Goal: Task Accomplishment & Management: Complete application form

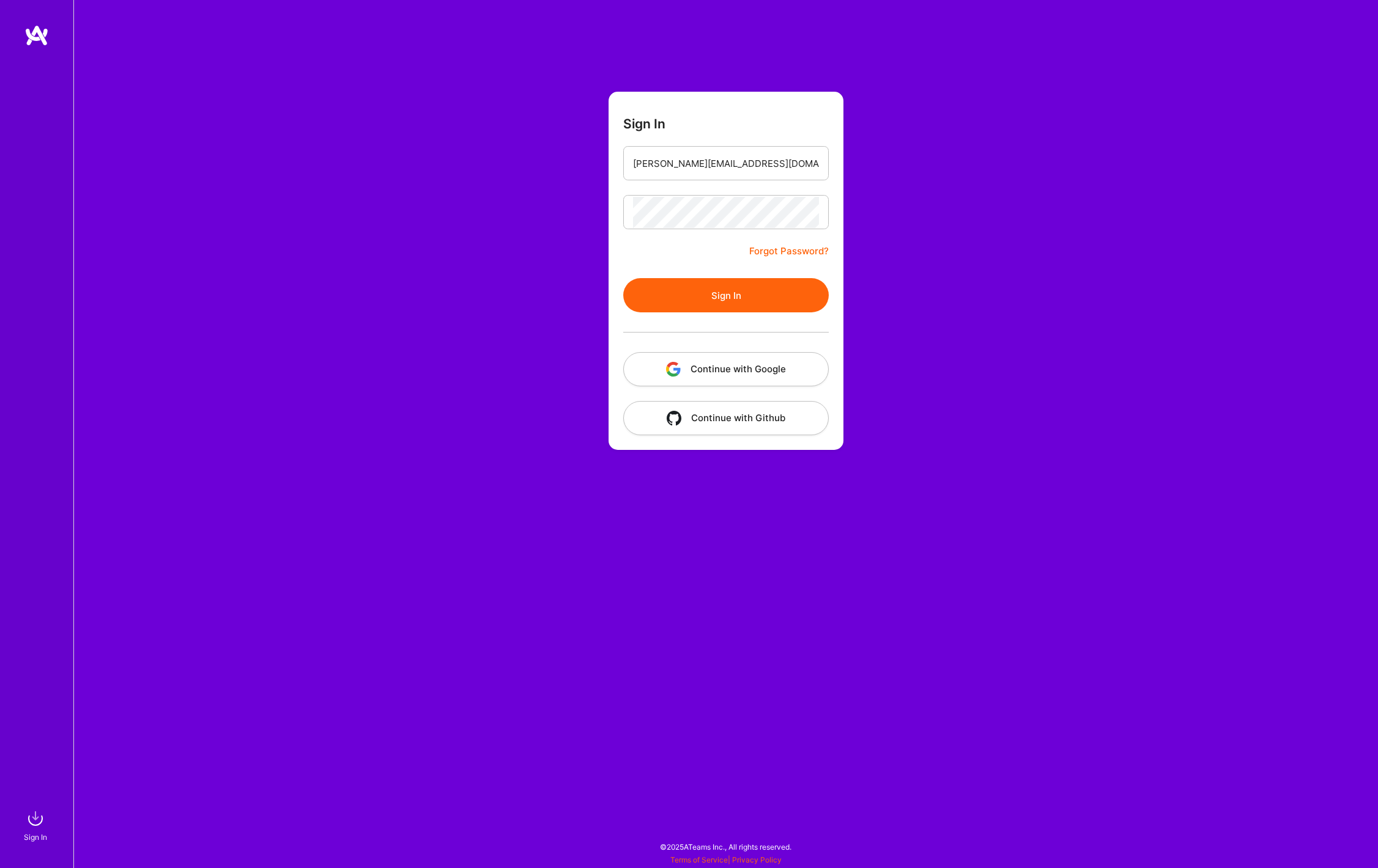
click at [689, 283] on button "Sign In" at bounding box center [726, 295] width 205 height 35
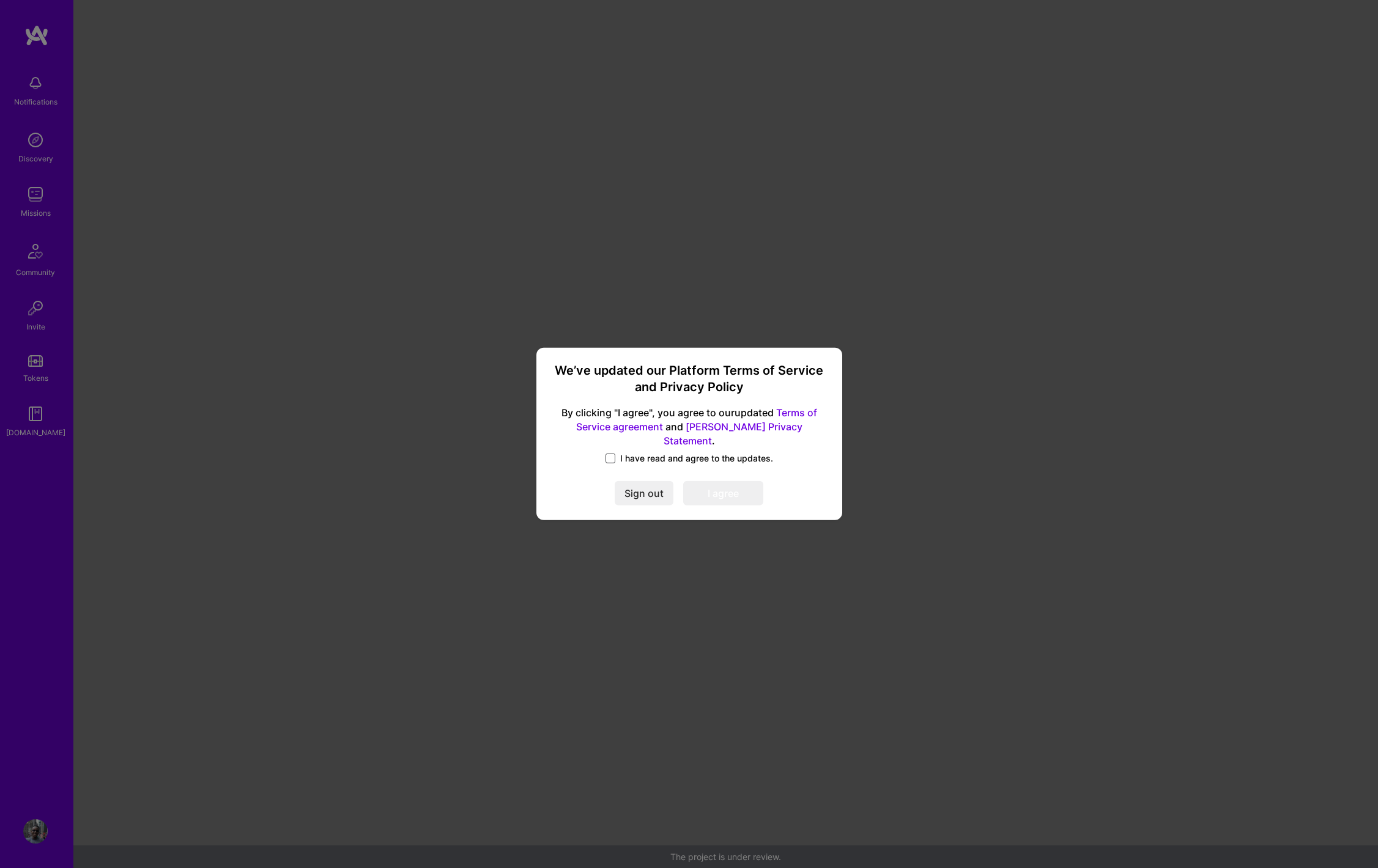
click at [611, 454] on span at bounding box center [611, 459] width 10 height 10
click at [0, 0] on input "I have read and agree to the updates." at bounding box center [0, 0] width 0 height 0
click at [723, 498] on div "We’ve updated our Platform Terms of Service and Privacy Policy By clicking "I a…" at bounding box center [689, 433] width 296 height 163
click at [723, 497] on button "I agree" at bounding box center [723, 493] width 80 height 25
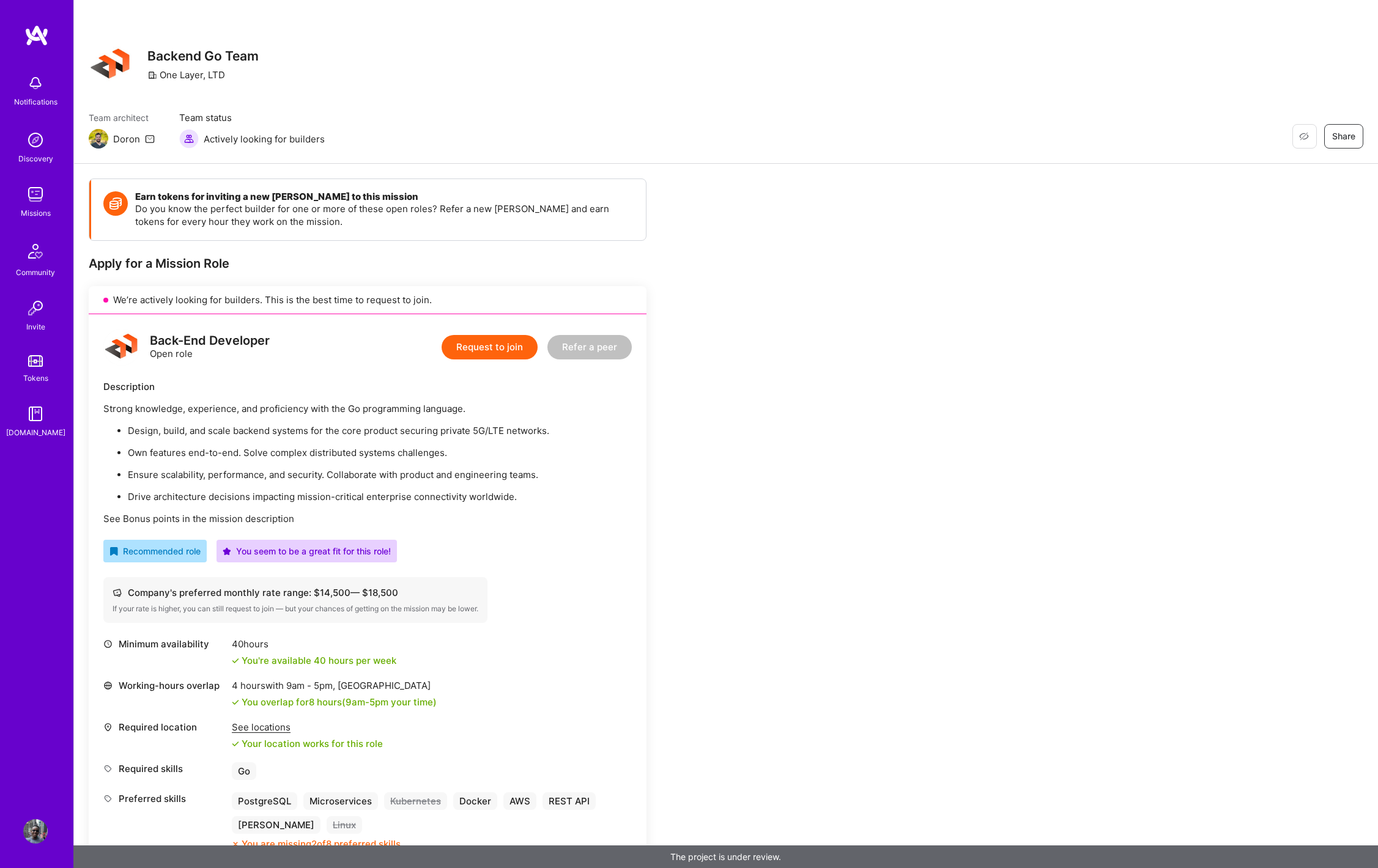
scroll to position [208, 0]
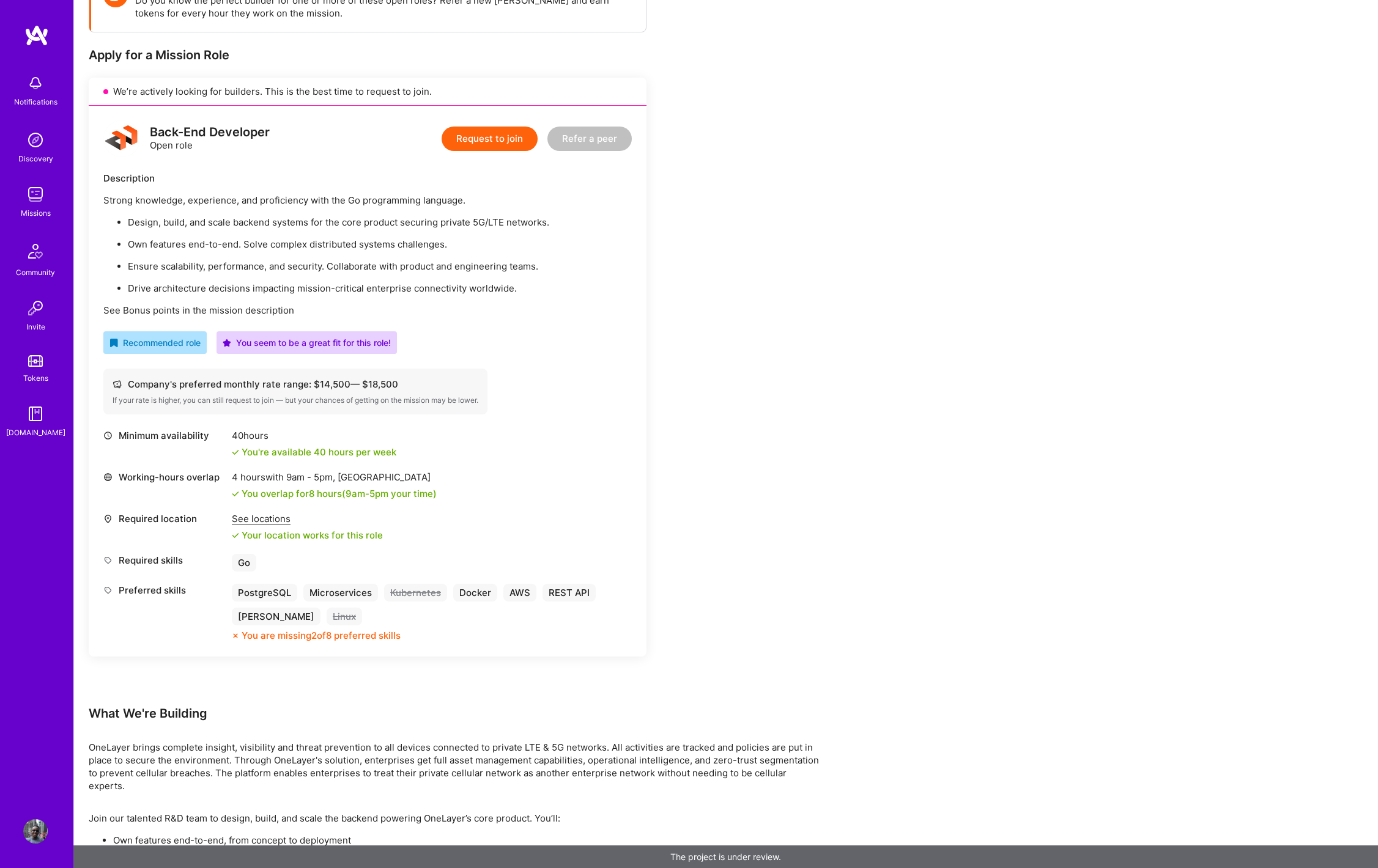
click at [521, 142] on button "Request to join" at bounding box center [489, 139] width 96 height 25
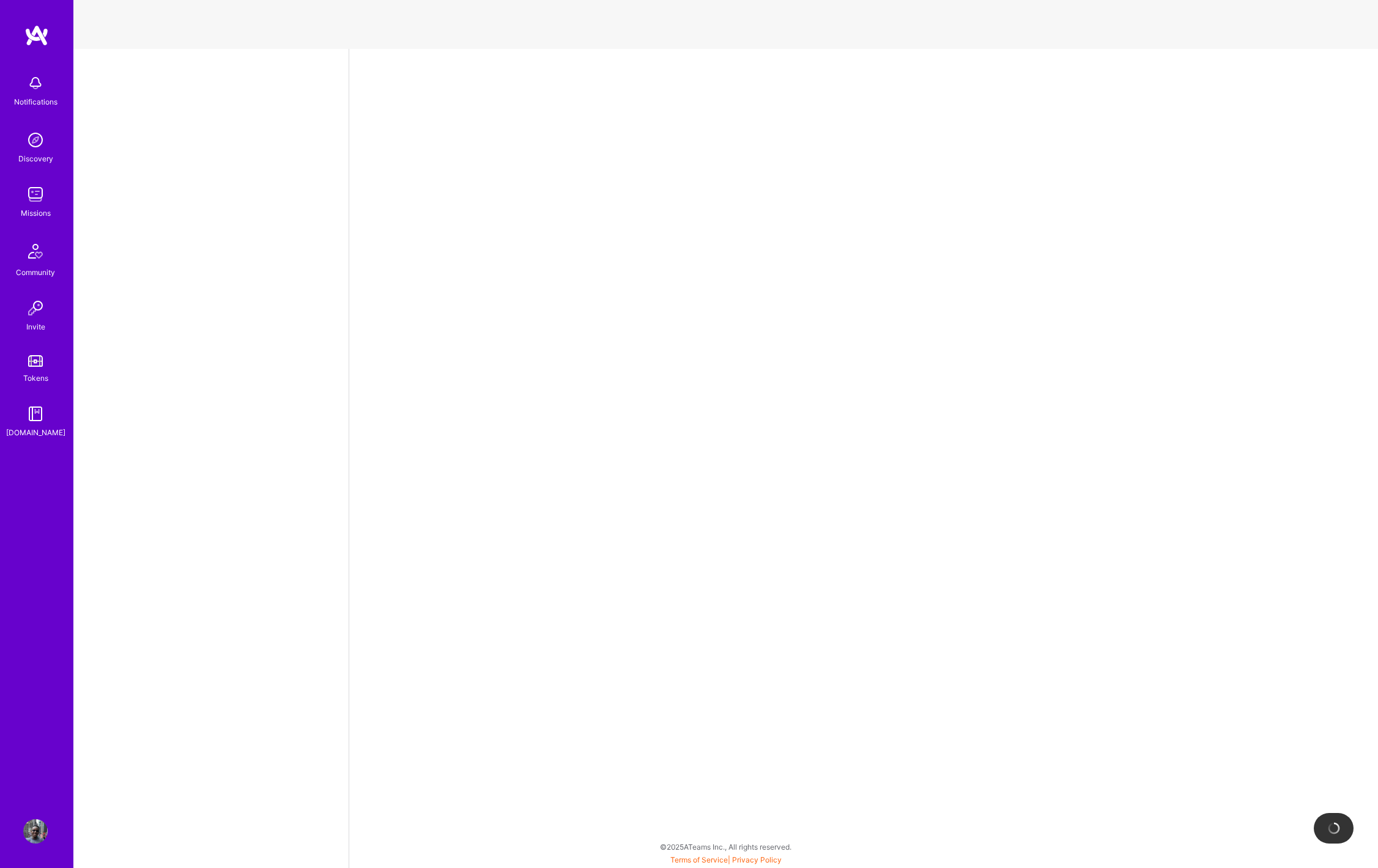
select select "KE"
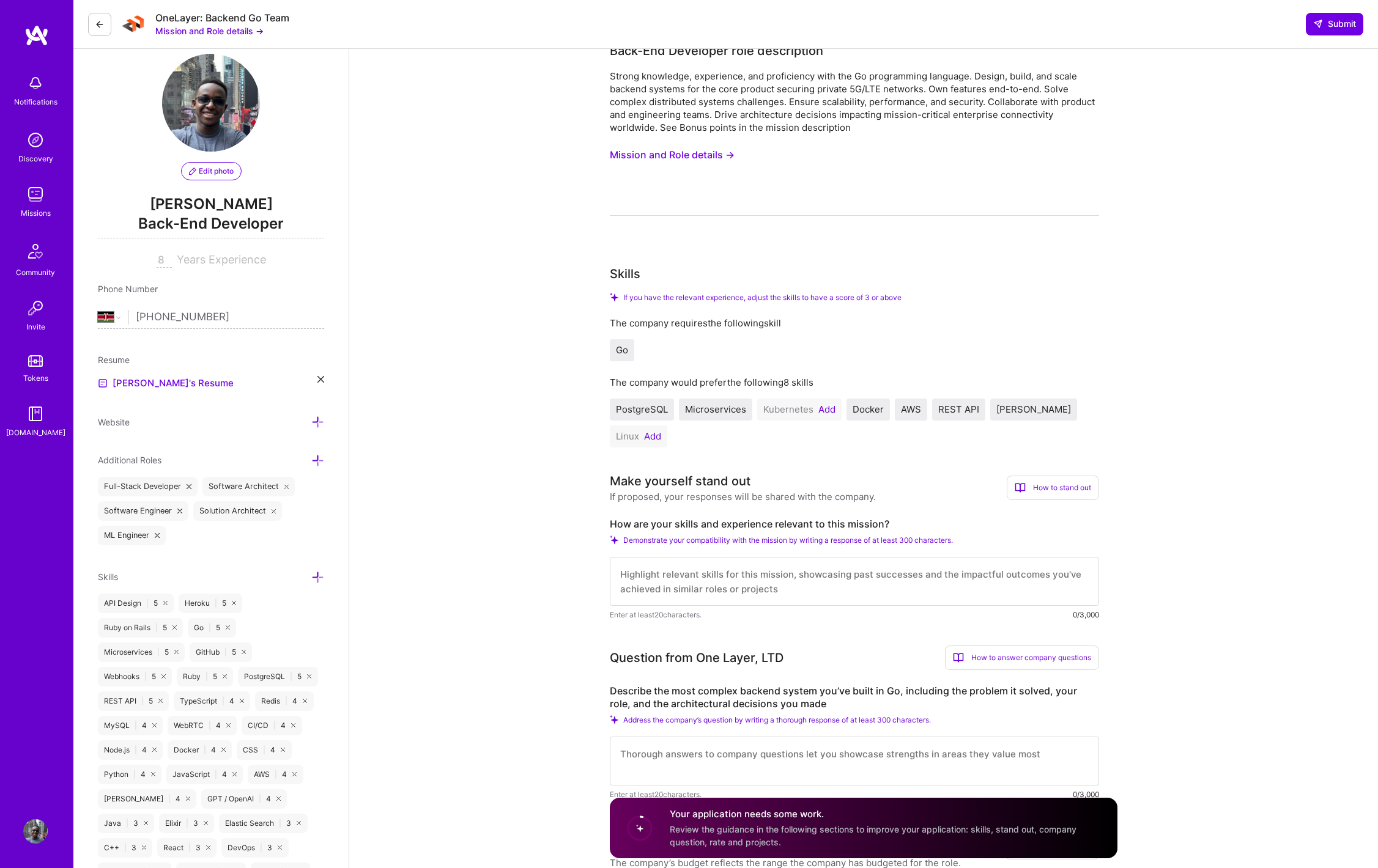
scroll to position [22, 0]
click at [821, 407] on button "Add" at bounding box center [826, 408] width 17 height 10
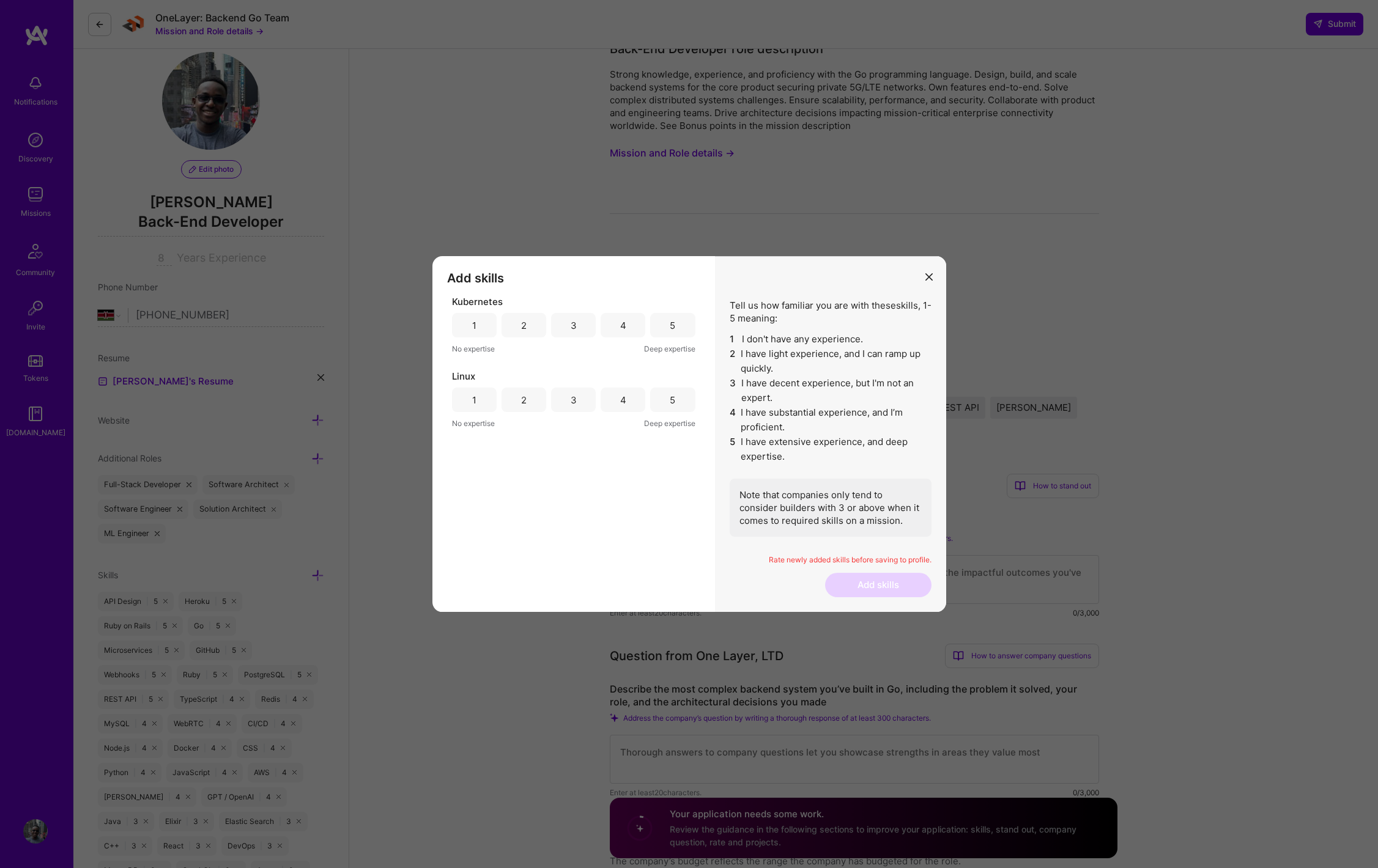
click at [619, 400] on div "4" at bounding box center [623, 399] width 45 height 25
click at [568, 326] on div "3" at bounding box center [573, 325] width 45 height 25
click at [542, 328] on div "2" at bounding box center [523, 325] width 45 height 25
click at [856, 587] on button "Add skills" at bounding box center [877, 585] width 106 height 25
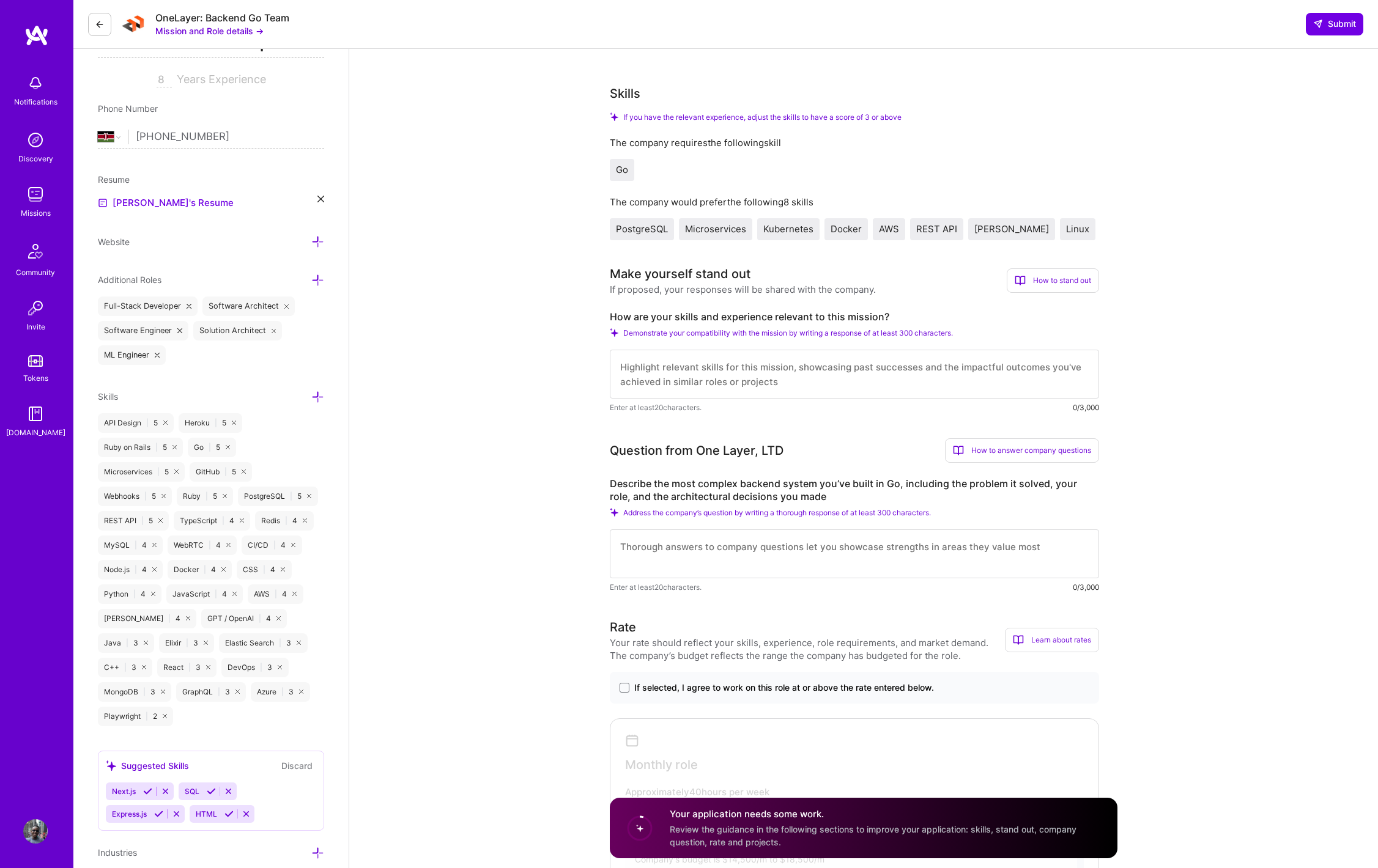
scroll to position [494, 0]
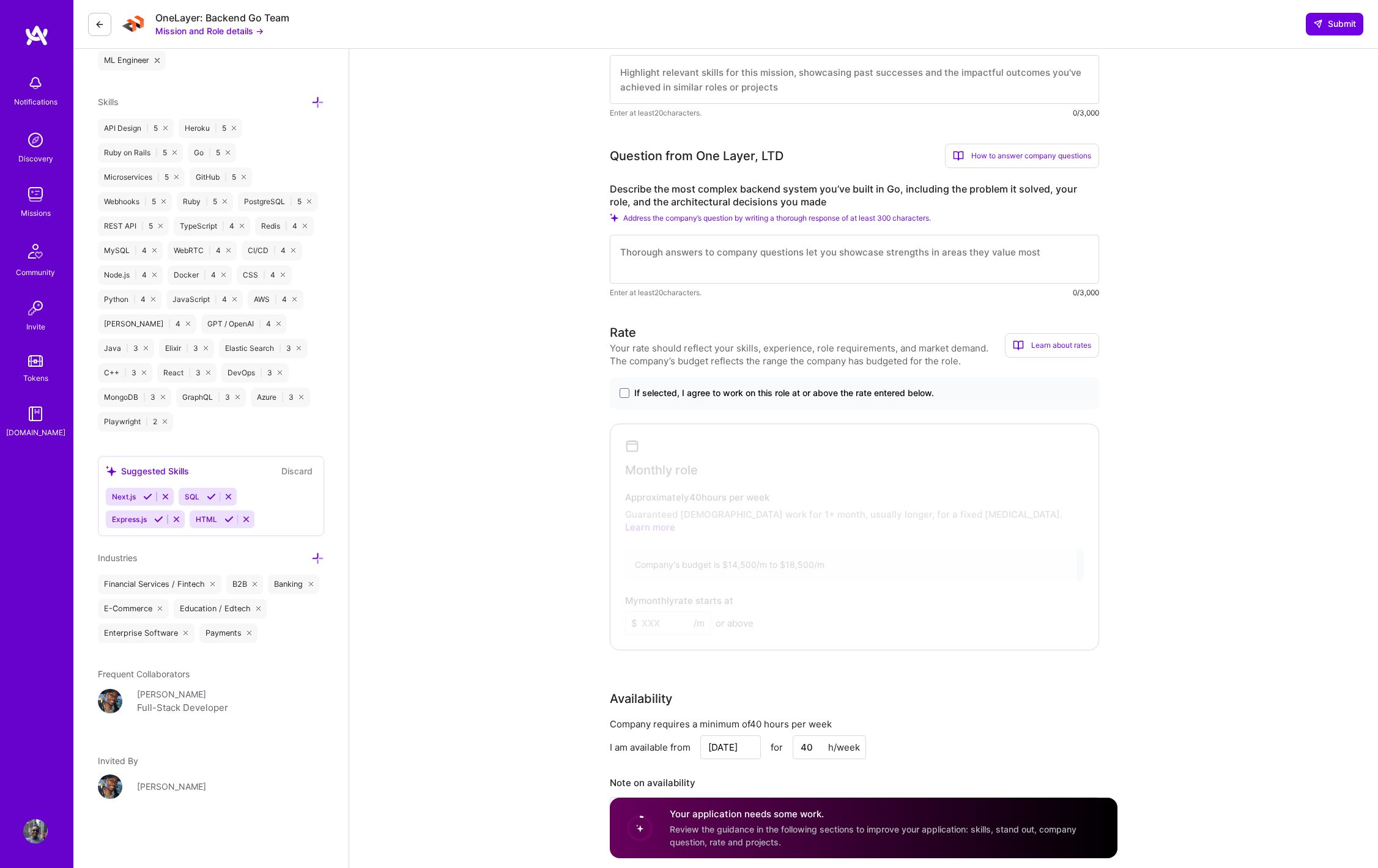
click at [800, 384] on div "If selected, I agree to work on this role at or above the rate entered below." at bounding box center [855, 393] width 490 height 32
click at [808, 390] on span "If selected, I agree to work on this role at or above the rate entered below." at bounding box center [784, 392] width 299 height 12
click at [0, 0] on input "If selected, I agree to work on this role at or above the rate entered below." at bounding box center [0, 0] width 0 height 0
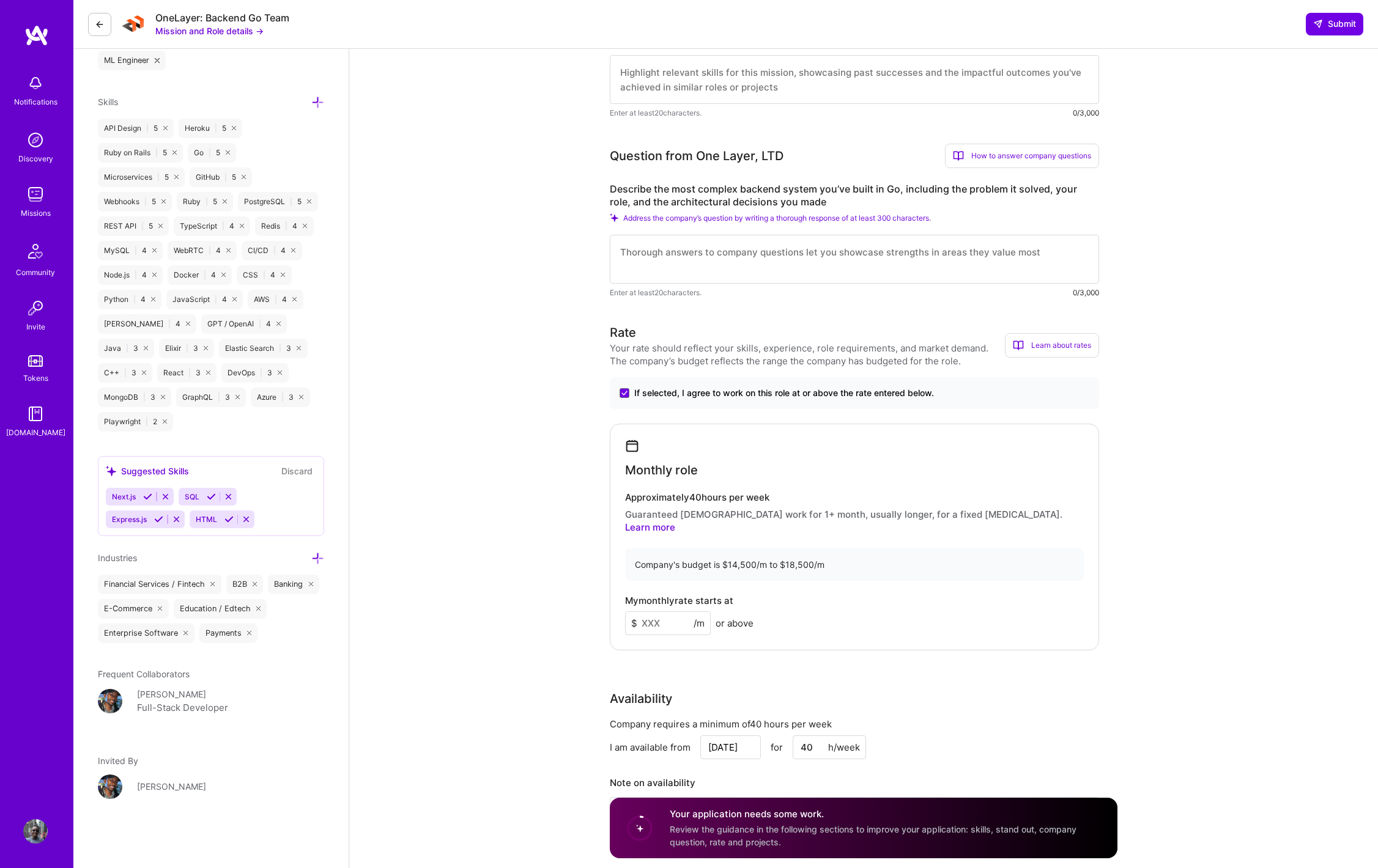
click at [652, 620] on input at bounding box center [667, 623] width 85 height 24
type input "9000"
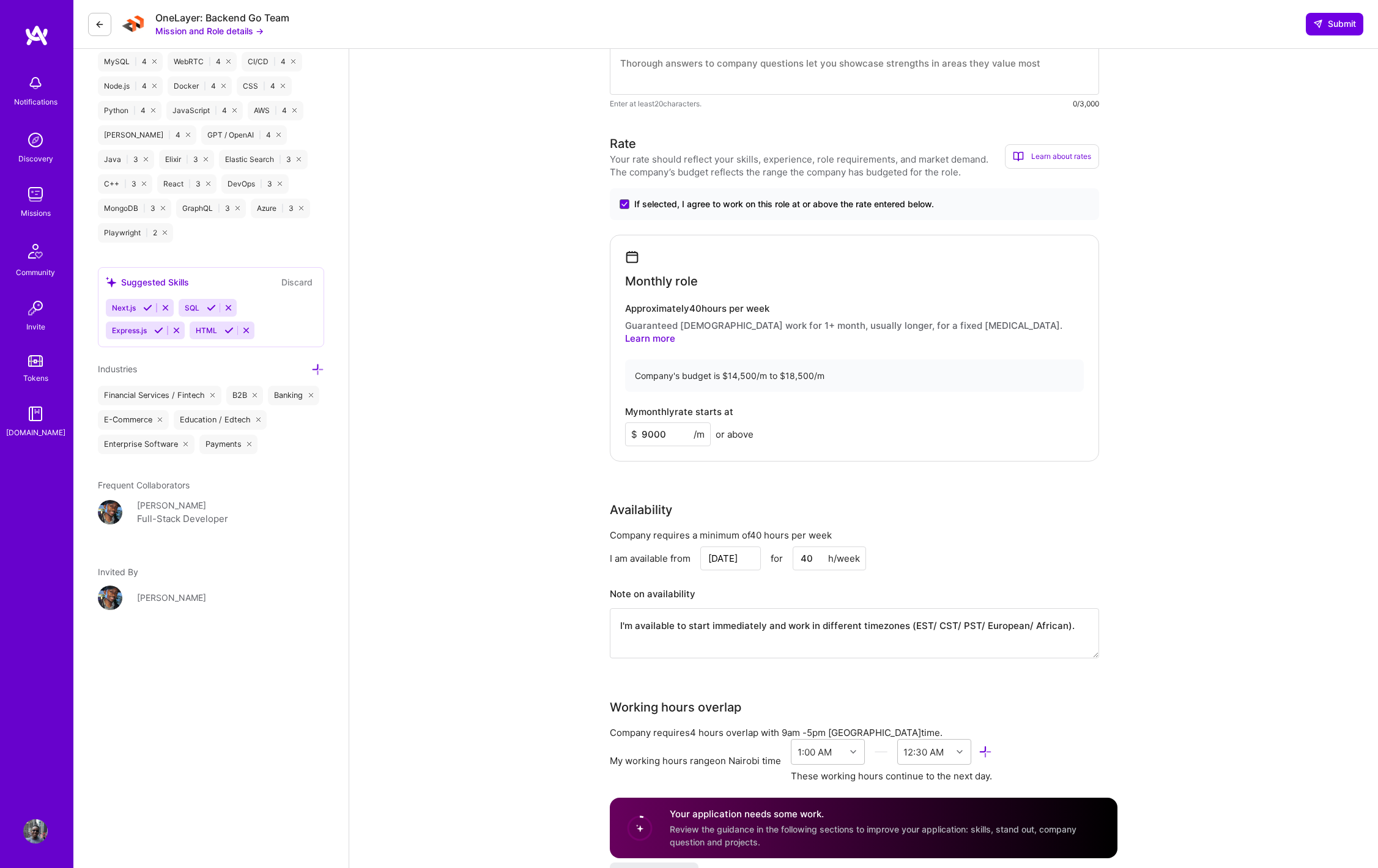
scroll to position [701, 0]
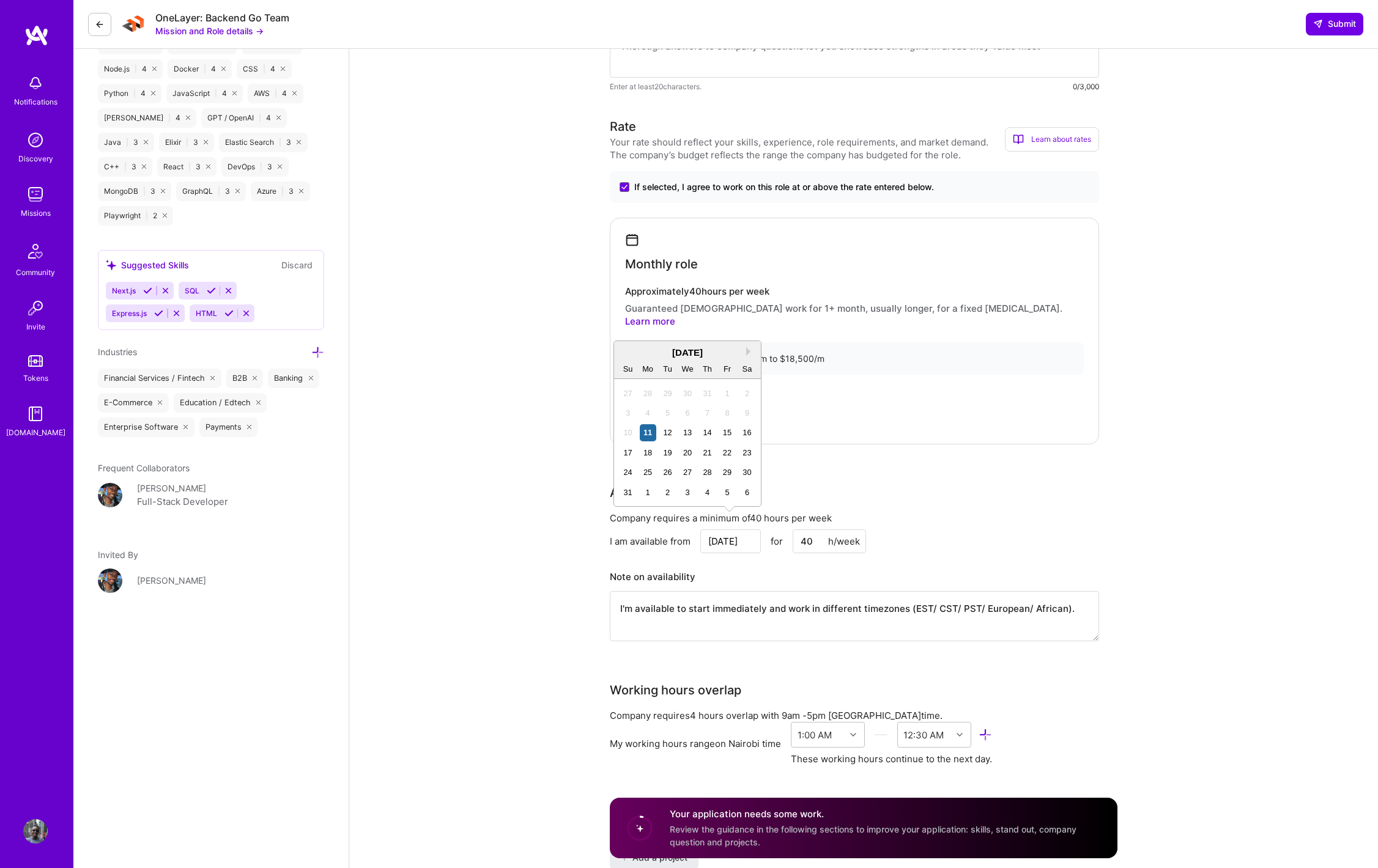
click at [728, 529] on input "[DATE]" at bounding box center [730, 541] width 60 height 24
click at [748, 346] on div "[DATE]" at bounding box center [687, 352] width 147 height 13
click at [746, 354] on button "Next Month" at bounding box center [750, 351] width 9 height 9
click at [645, 393] on div "1" at bounding box center [647, 393] width 17 height 17
type input "[DATE]"
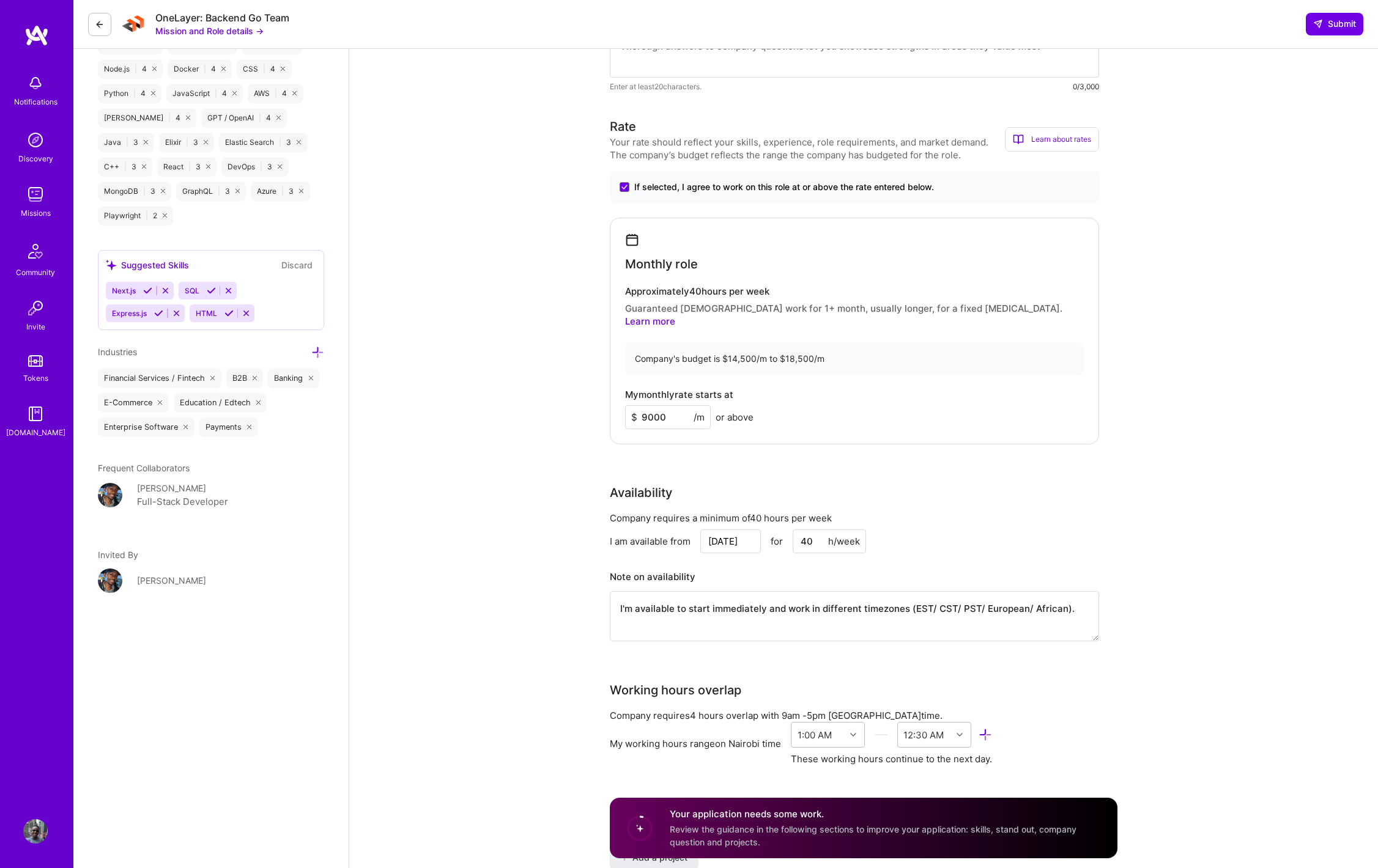
click at [791, 605] on textarea "I'm available to start immediately and work in different timezones (EST/ CST/ P…" at bounding box center [855, 616] width 490 height 51
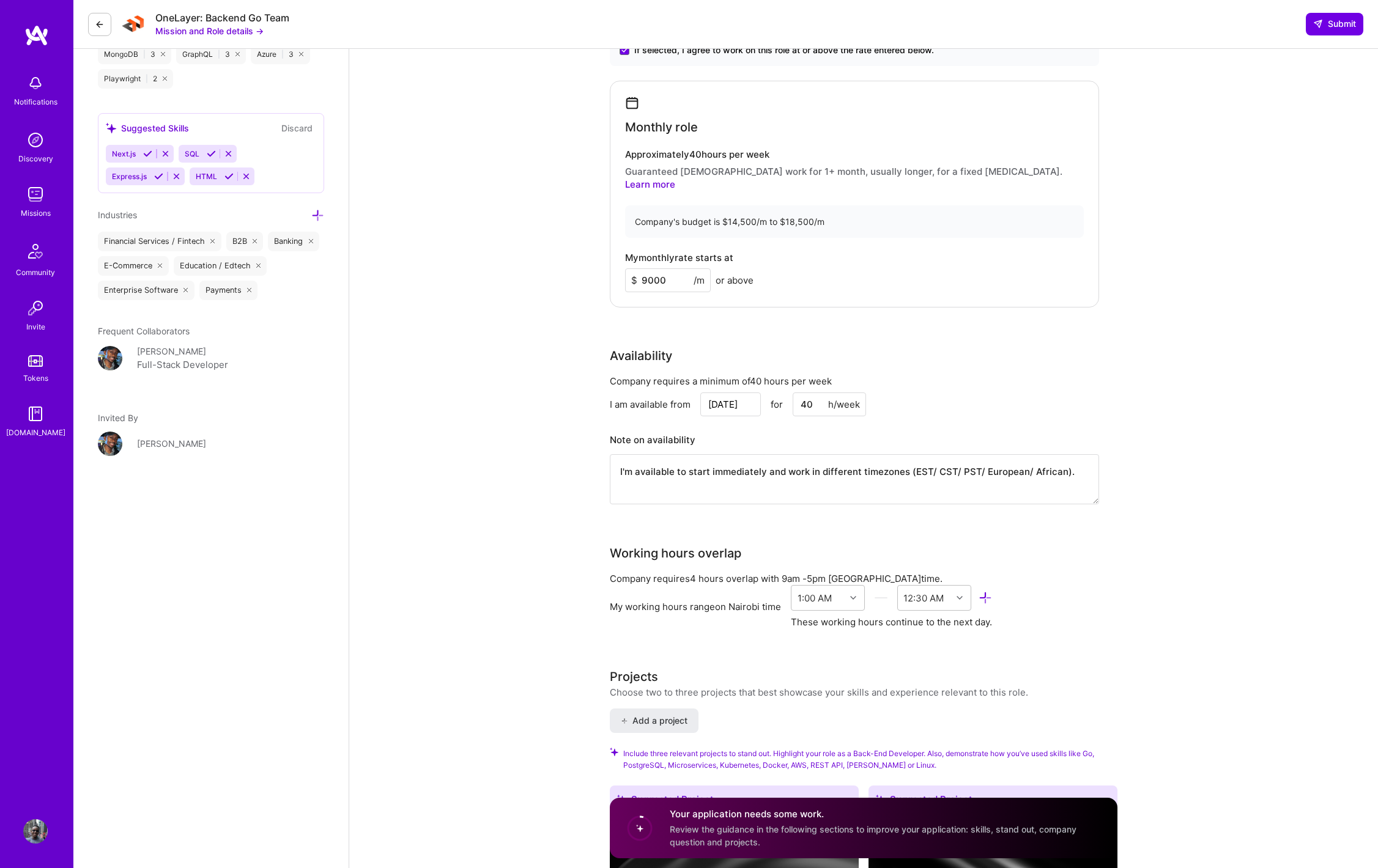
scroll to position [890, 0]
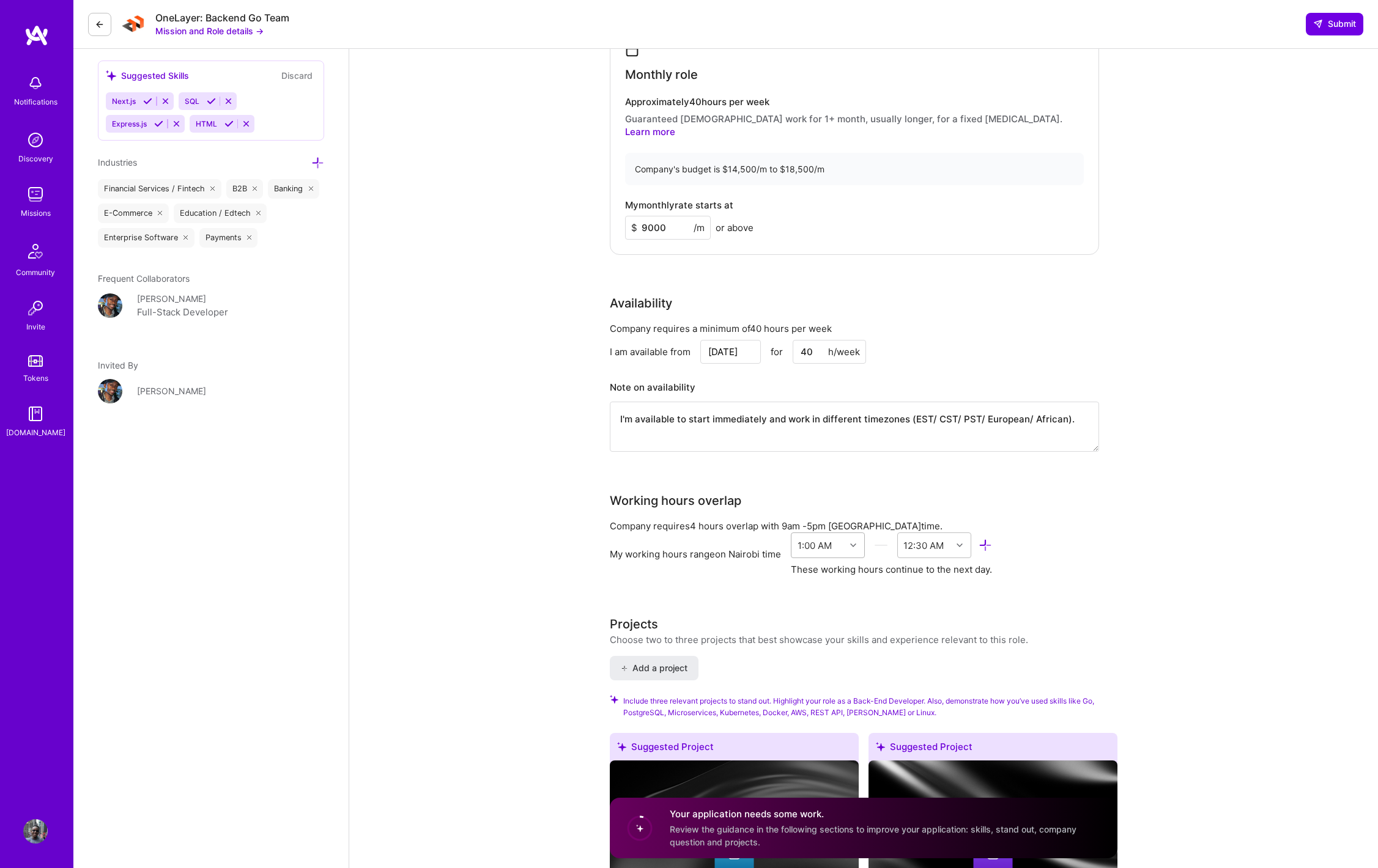
click at [813, 533] on div "1:00 AM" at bounding box center [818, 545] width 54 height 25
click at [820, 604] on div "5:00 PM" at bounding box center [828, 612] width 74 height 23
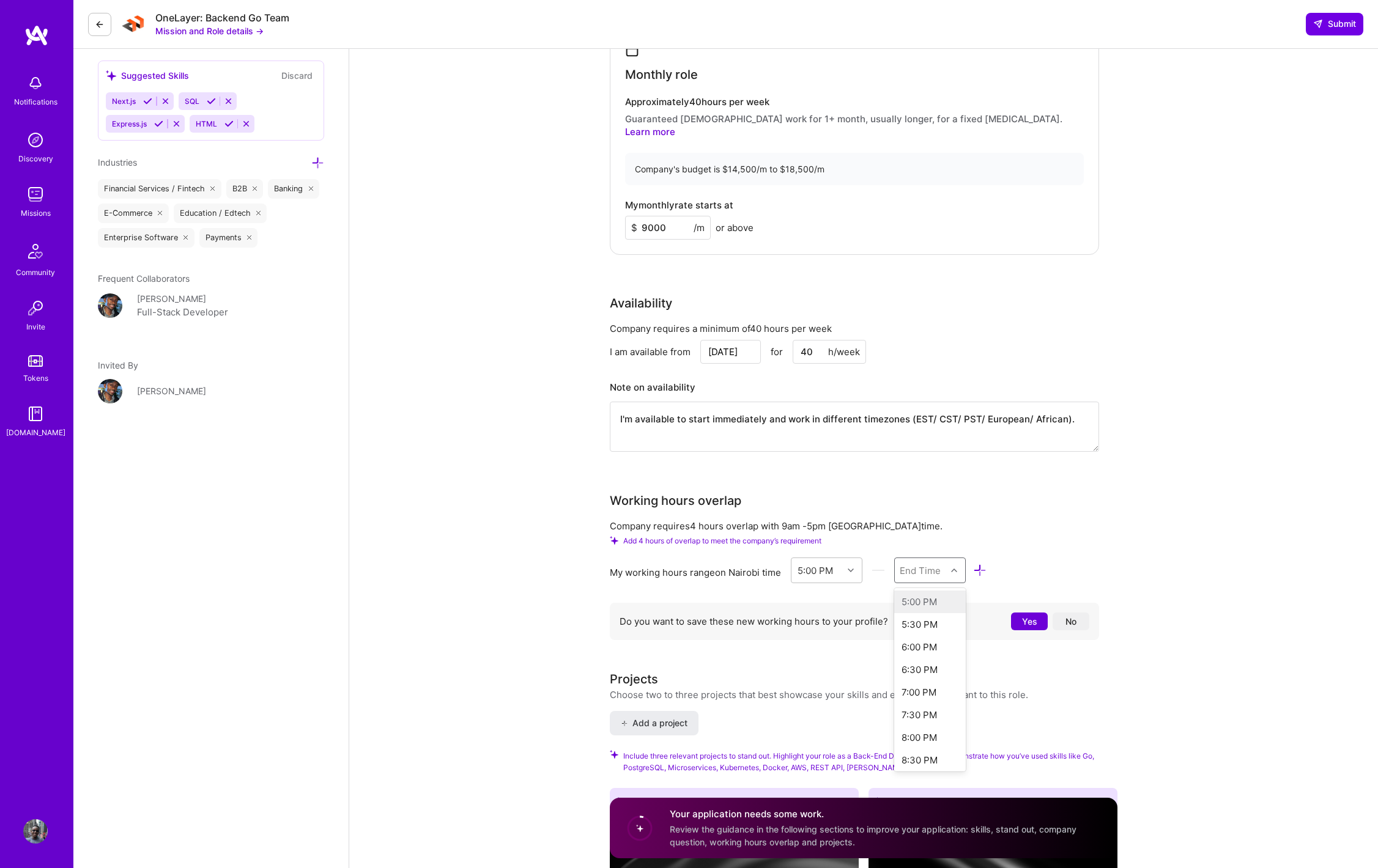
click at [918, 564] on div "End Time" at bounding box center [919, 570] width 41 height 13
click at [925, 664] on div "2:00 AM" at bounding box center [930, 675] width 71 height 23
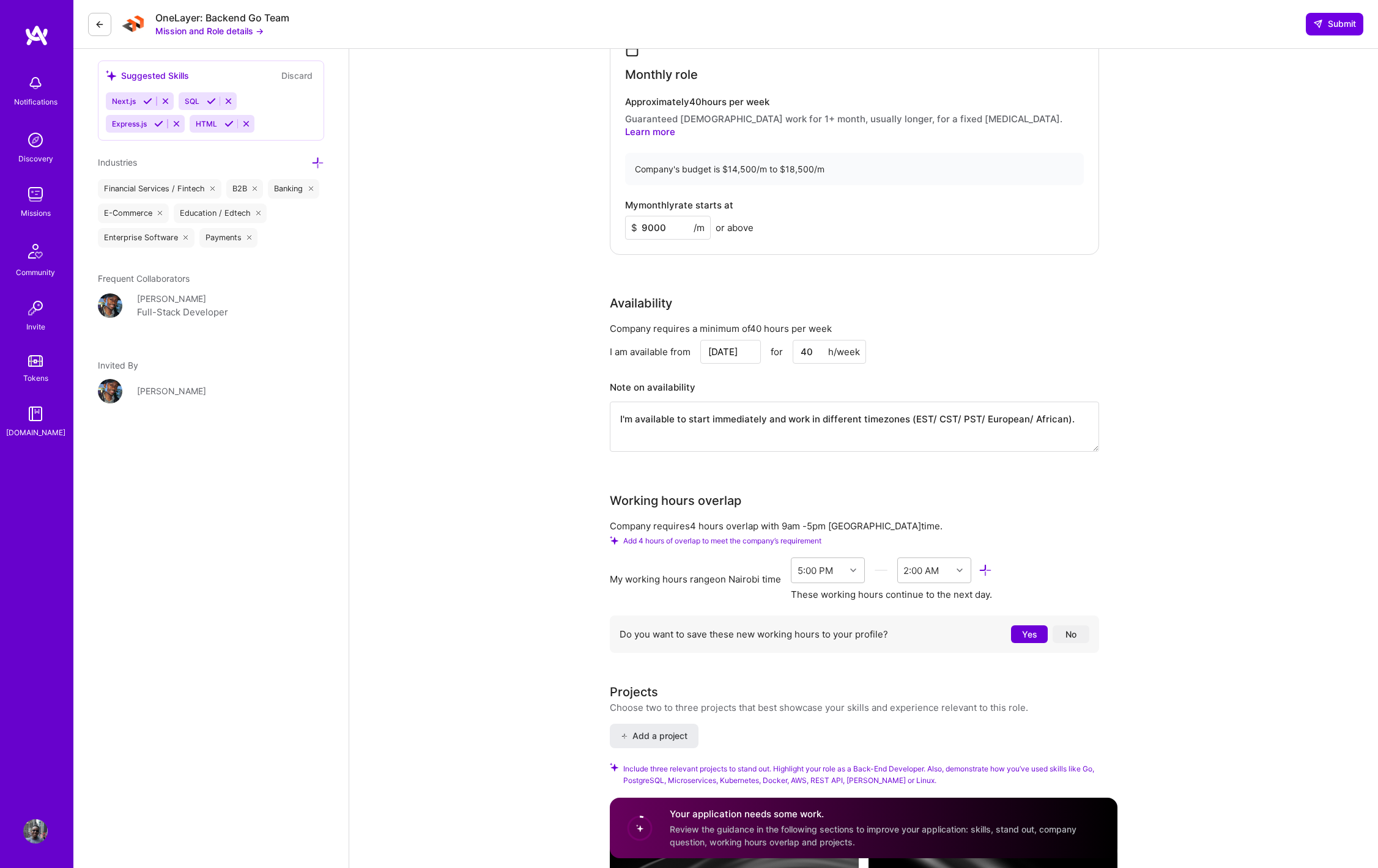
click at [1023, 625] on button "Yes" at bounding box center [1029, 634] width 37 height 18
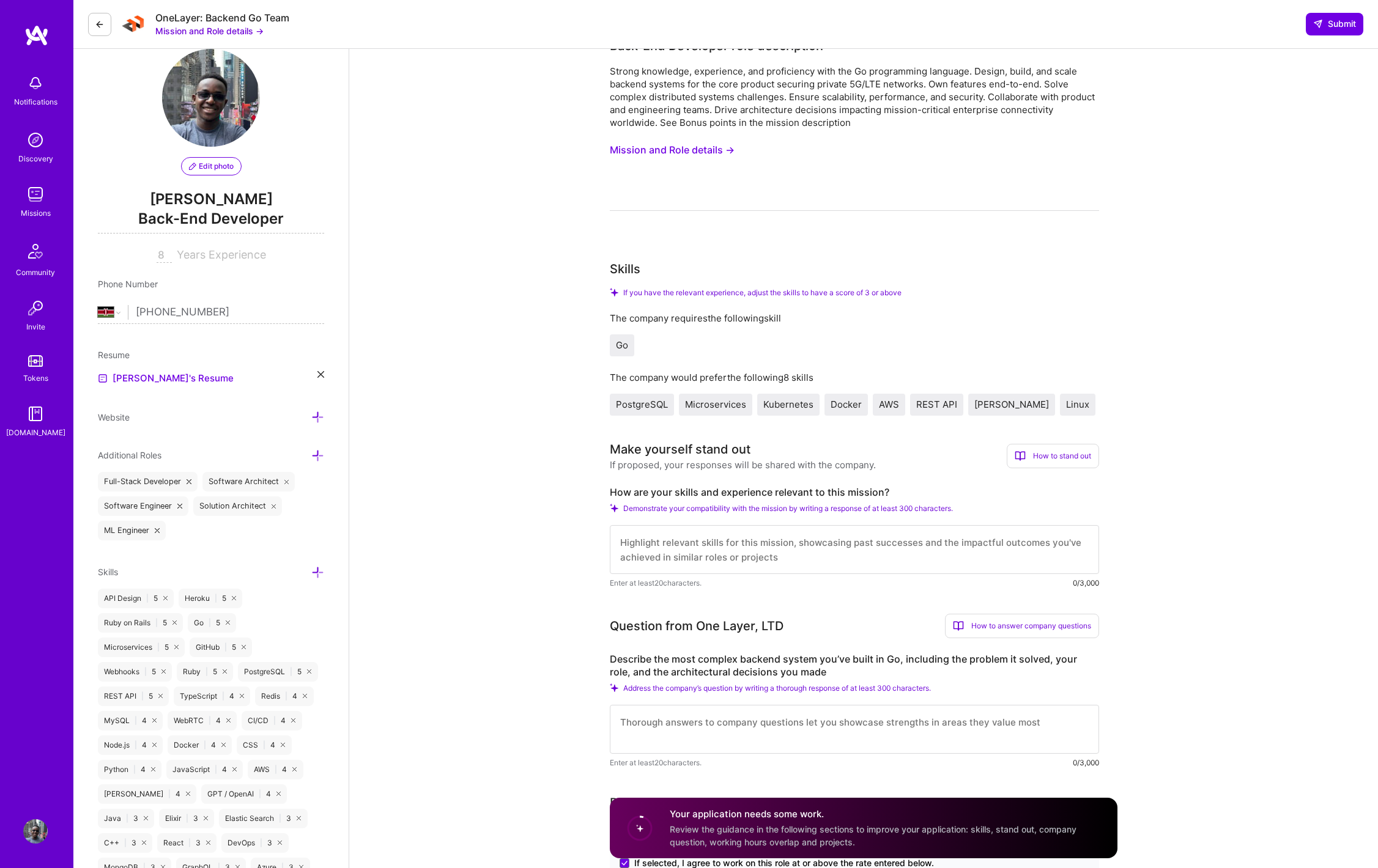
scroll to position [33, 0]
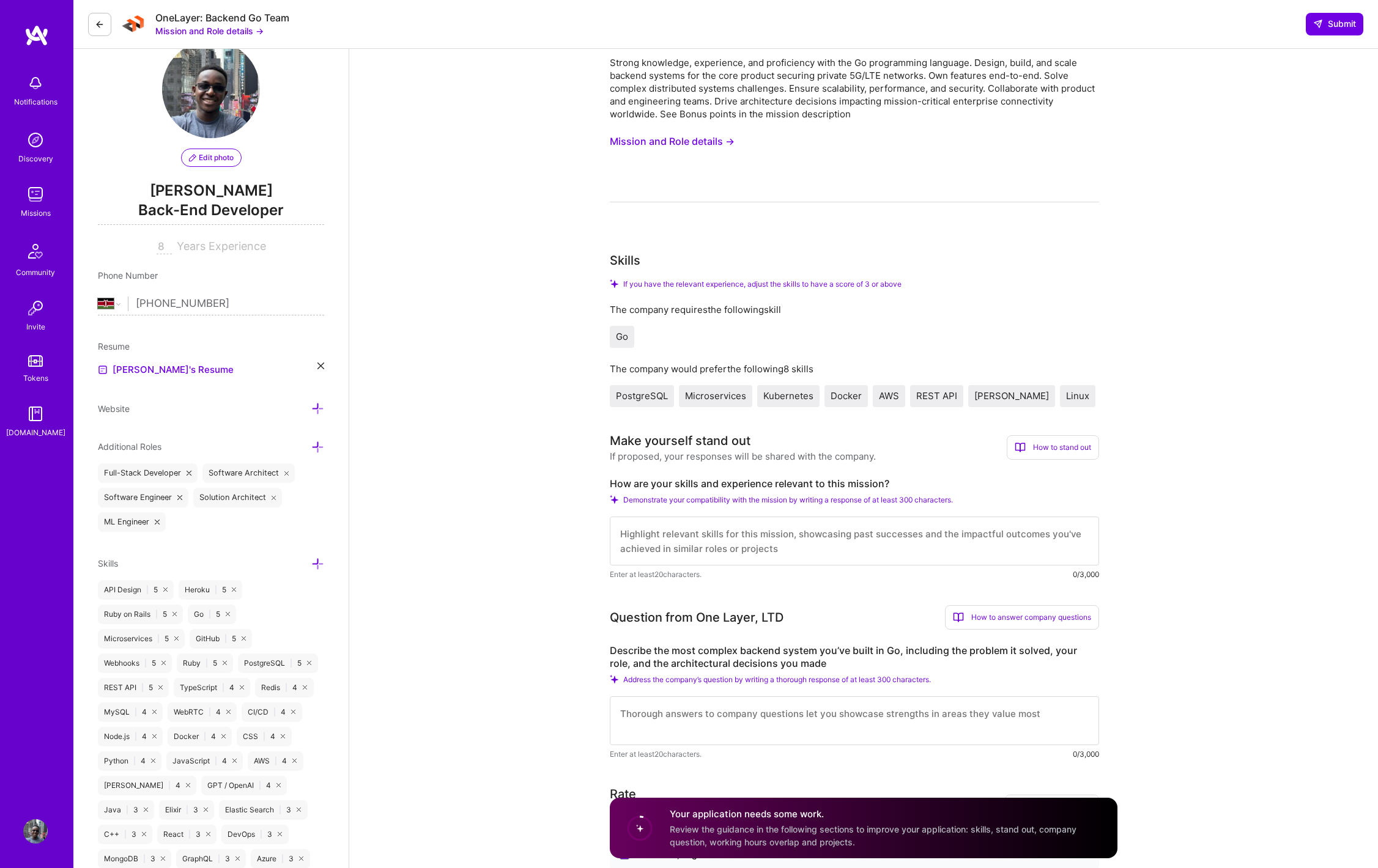
click at [673, 533] on textarea at bounding box center [855, 540] width 490 height 49
click at [674, 501] on span "Demonstrate your compatibility with the mission by writing a response of at lea…" at bounding box center [788, 499] width 329 height 9
click at [679, 538] on textarea at bounding box center [855, 540] width 490 height 49
